Goal: Task Accomplishment & Management: Complete application form

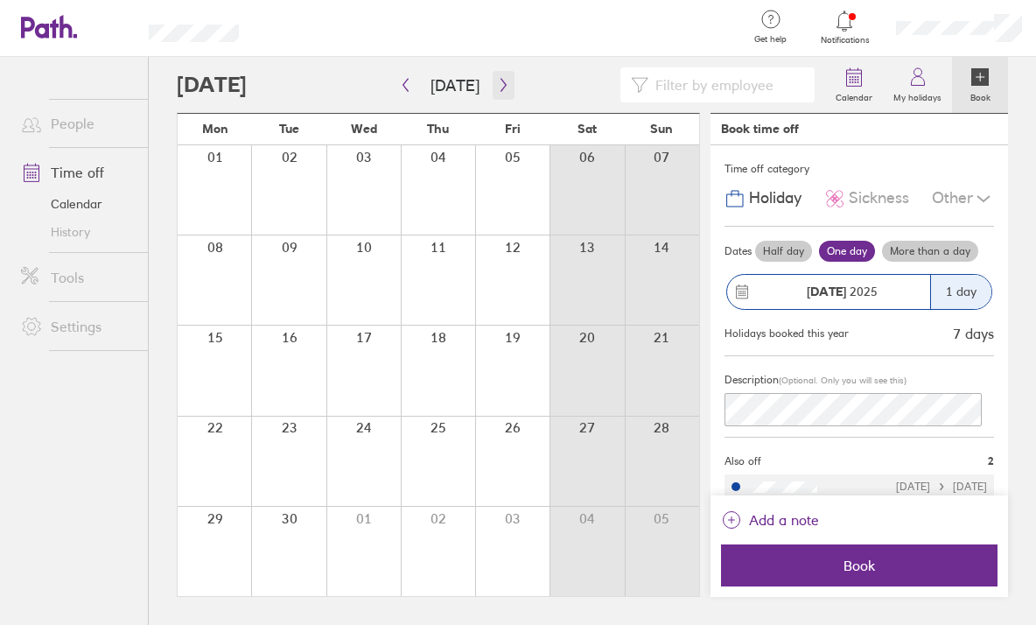
click at [500, 88] on icon "button" at bounding box center [503, 85] width 13 height 14
click at [410, 90] on icon "button" at bounding box center [405, 85] width 13 height 14
click at [407, 84] on icon "button" at bounding box center [405, 85] width 13 height 14
click at [851, 93] on label "Calendar" at bounding box center [854, 96] width 58 height 16
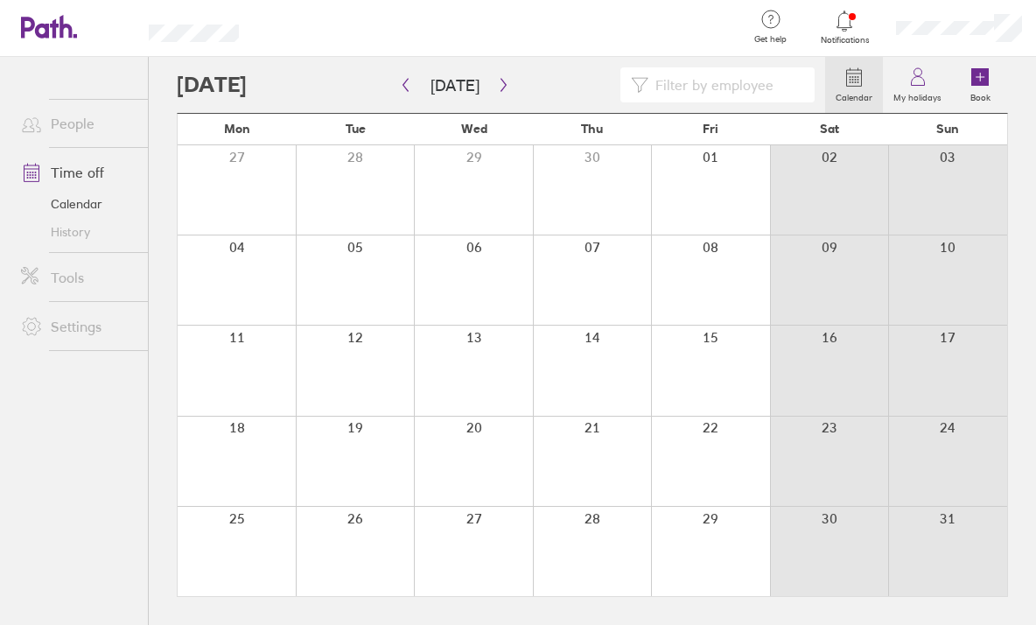
click at [848, 93] on label "Calendar" at bounding box center [854, 96] width 58 height 16
click at [989, 90] on label "Book" at bounding box center [980, 96] width 41 height 16
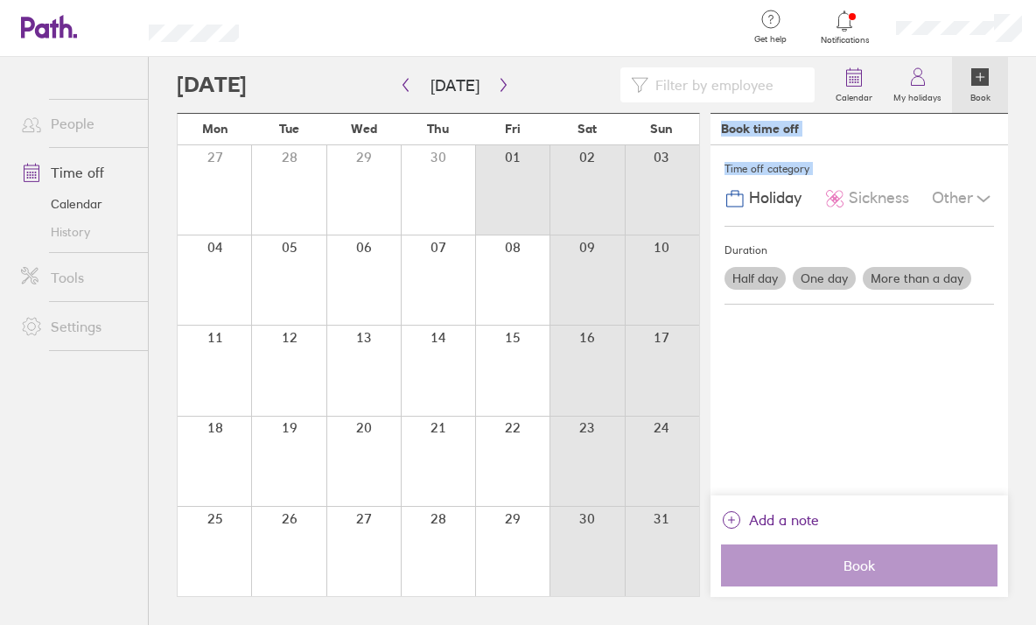
drag, startPoint x: 354, startPoint y: 117, endPoint x: 1035, endPoint y: 234, distance: 690.7
click at [1035, 234] on div "Calendar My holidays Book [DATE] [DATE] Mon Tue Wed Thu Fri Sat Sun 27 28 29 30…" at bounding box center [592, 341] width 887 height 568
click at [97, 206] on link "Calendar" at bounding box center [77, 204] width 141 height 28
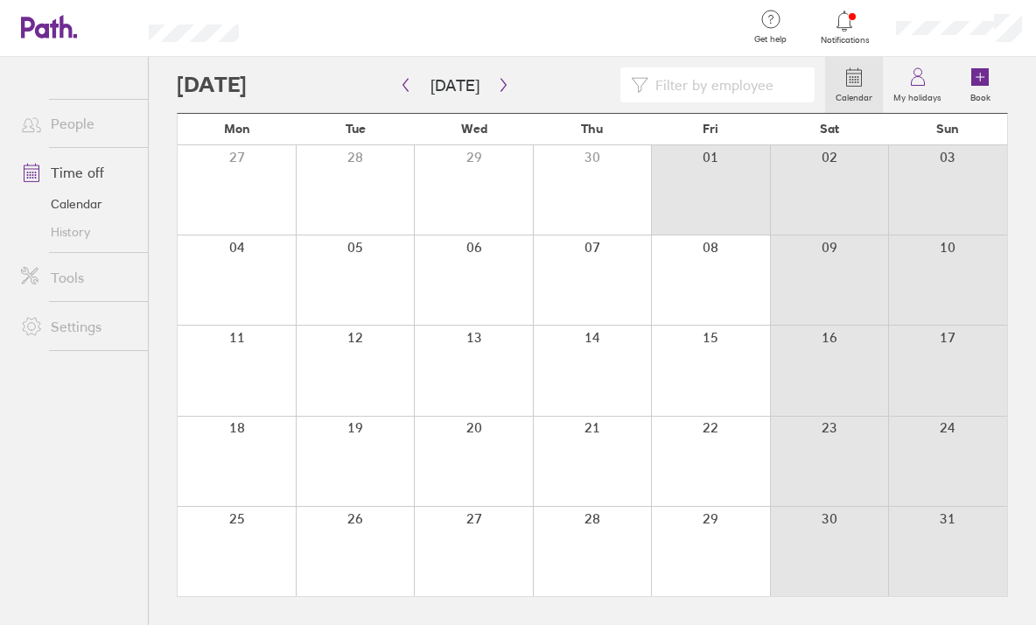
click at [96, 203] on link "Calendar" at bounding box center [77, 204] width 141 height 28
click at [93, 179] on link "Time off" at bounding box center [77, 172] width 141 height 35
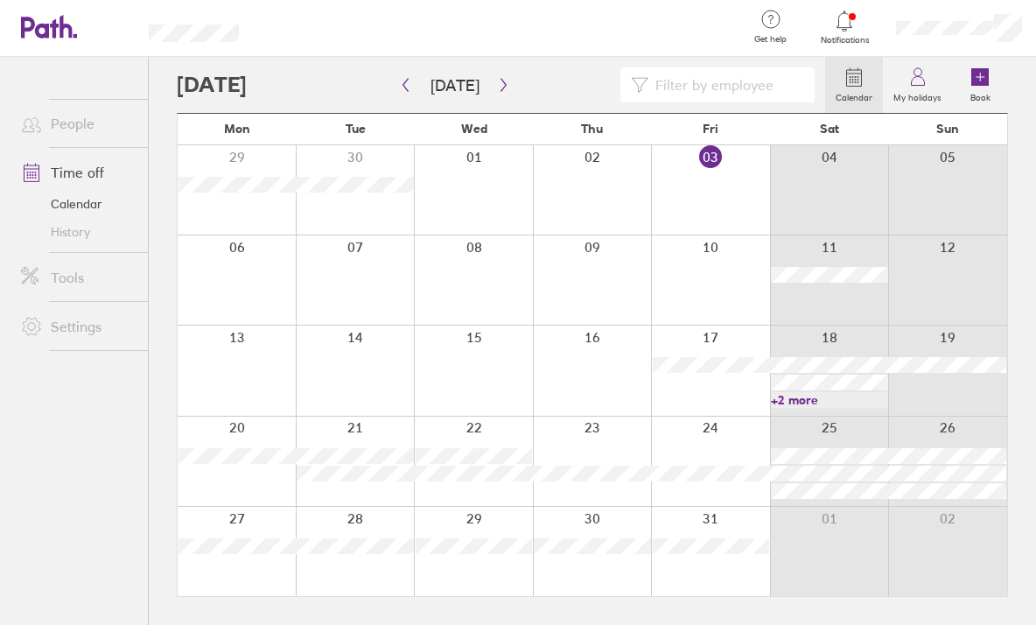
click at [976, 528] on div at bounding box center [947, 551] width 119 height 89
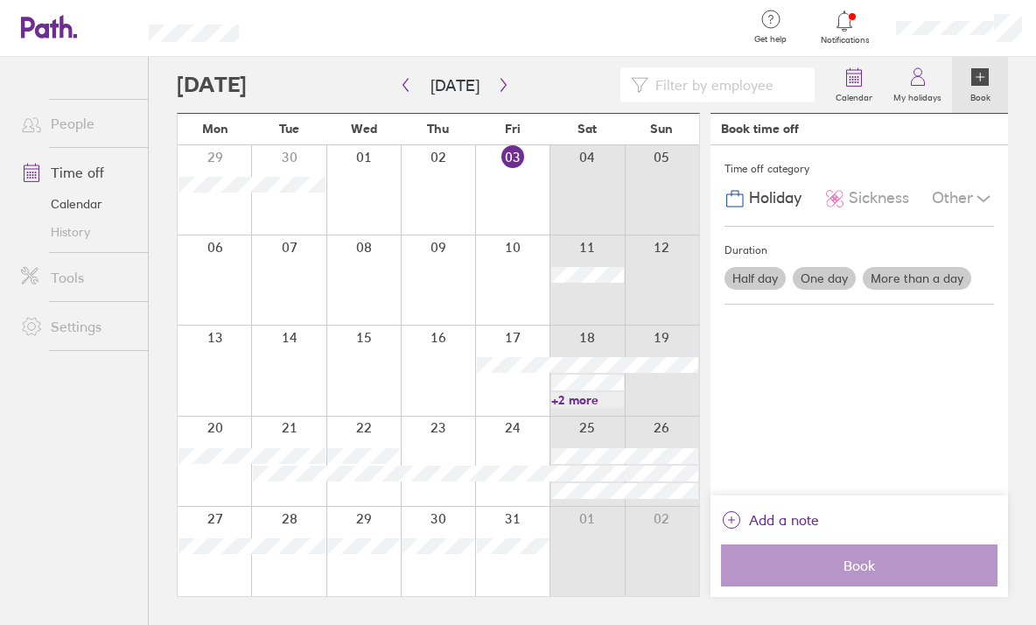
click at [824, 277] on label "One day" at bounding box center [824, 278] width 63 height 23
click at [0, 0] on input "One day" at bounding box center [0, 0] width 0 height 0
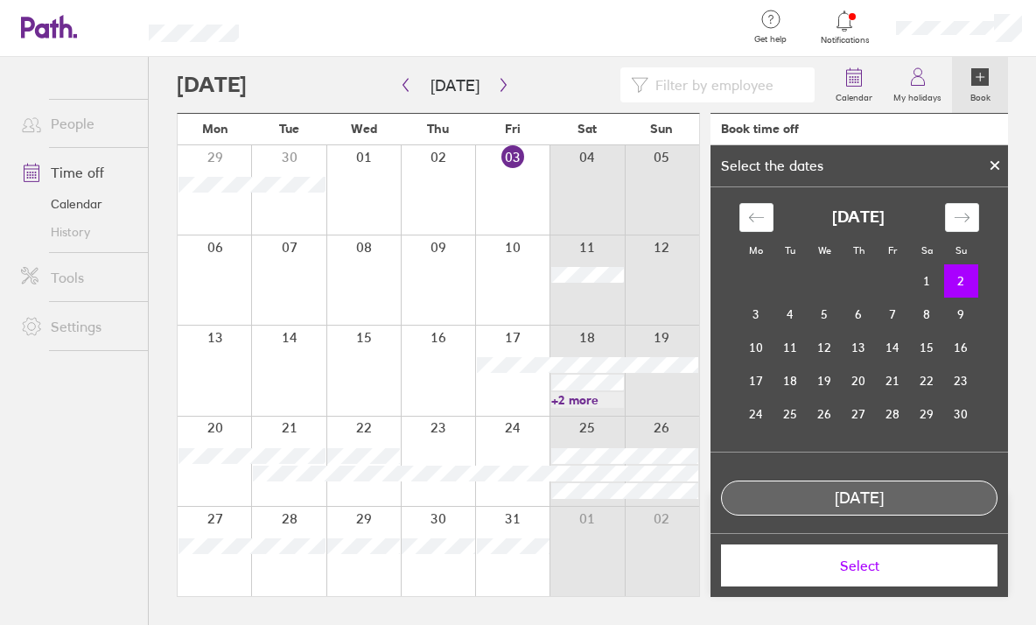
click at [868, 571] on span "Select" at bounding box center [859, 565] width 252 height 16
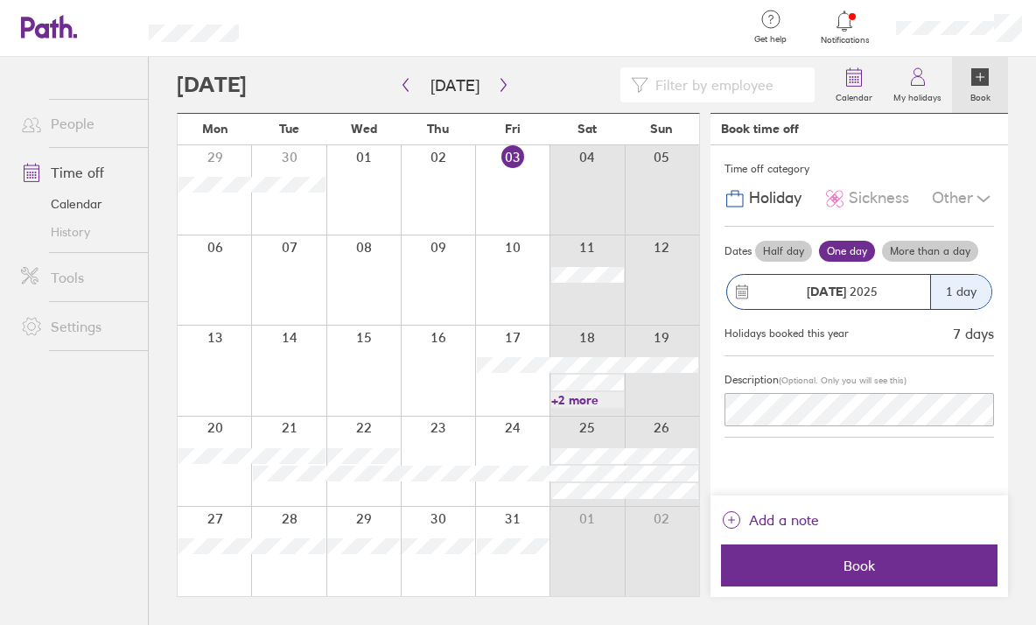
click at [868, 571] on span "Book" at bounding box center [859, 565] width 252 height 16
